Goal: Transaction & Acquisition: Purchase product/service

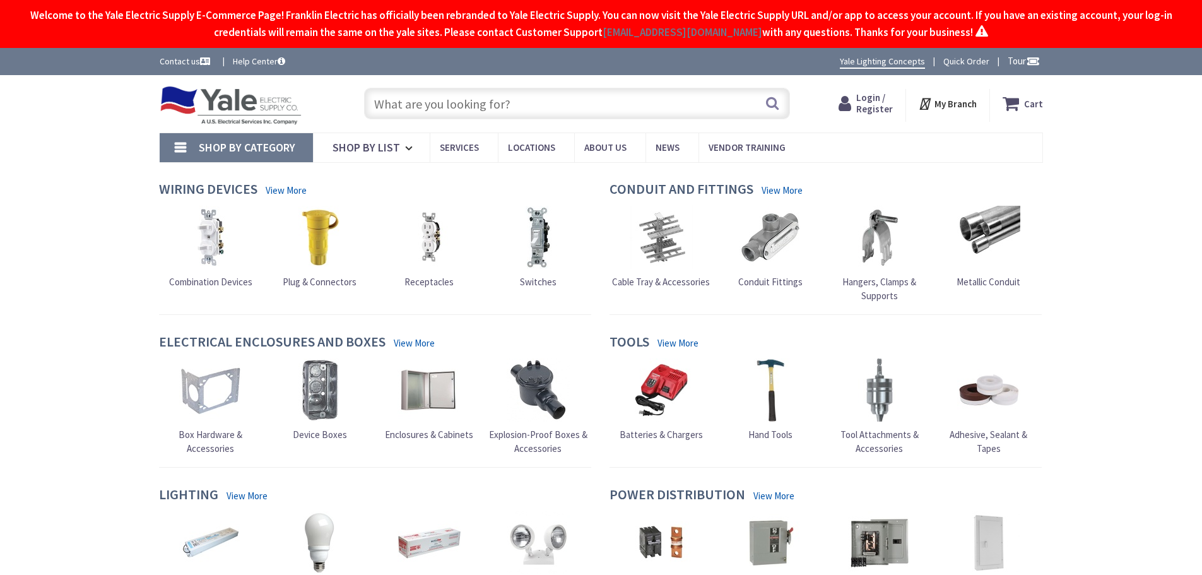
click at [588, 99] on input "text" at bounding box center [577, 104] width 426 height 32
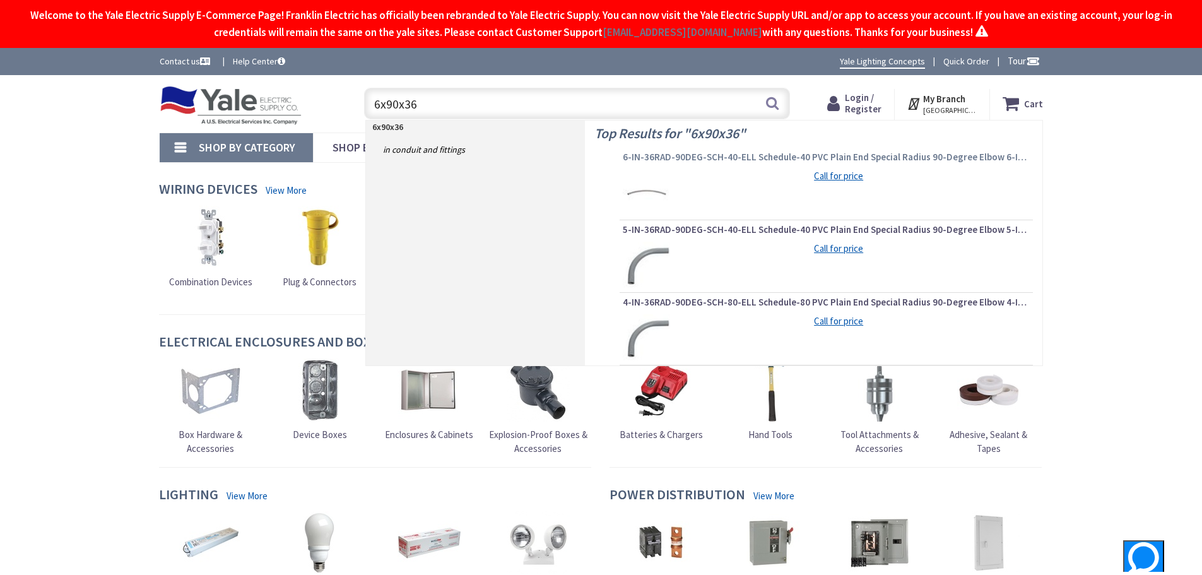
type input "6x90x36"
click at [918, 157] on span "6-IN-36RAD-90DEG-SCH-40-ELL Schedule-40 PVC Plain End Special Radius 90-Degree …" at bounding box center [826, 157] width 407 height 13
